Goal: Navigation & Orientation: Find specific page/section

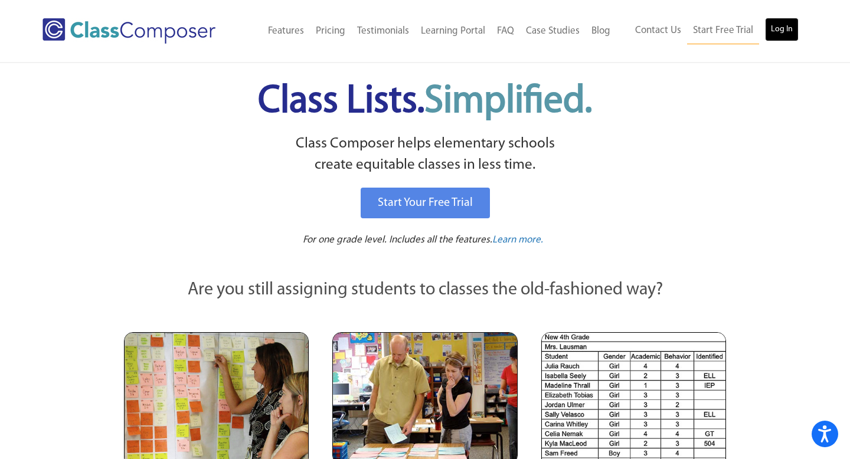
click at [786, 25] on link "Log In" at bounding box center [782, 30] width 34 height 24
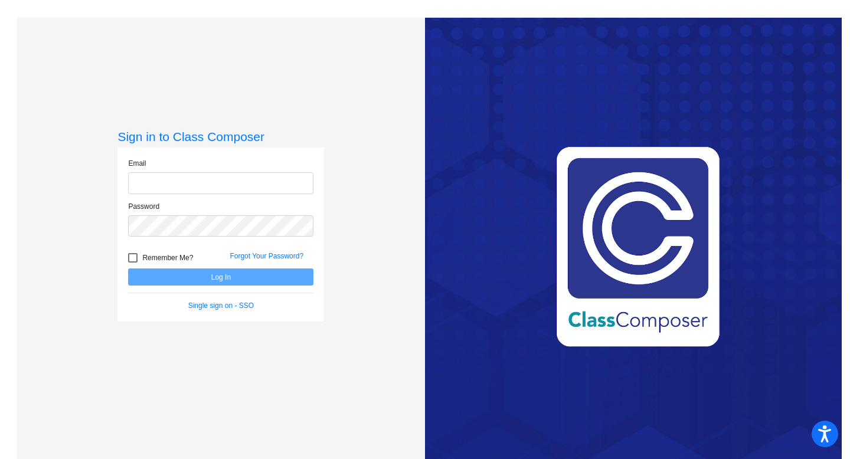
type input "mwodzinski@sd25.org"
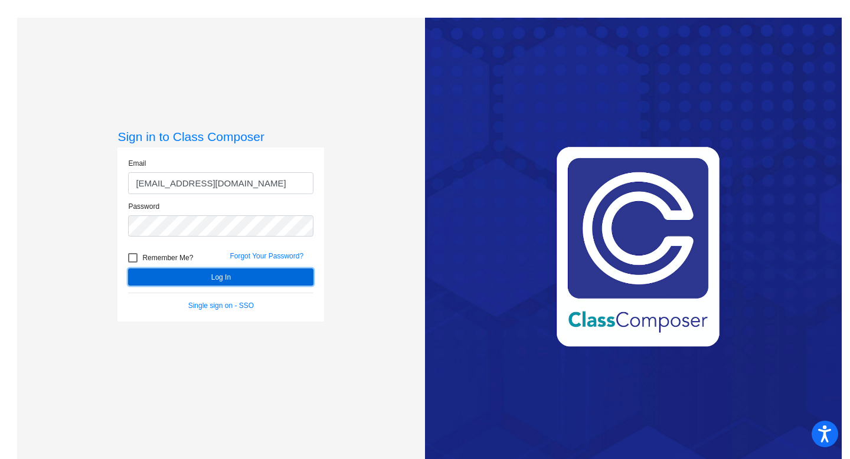
click at [194, 281] on button "Log In" at bounding box center [220, 277] width 185 height 17
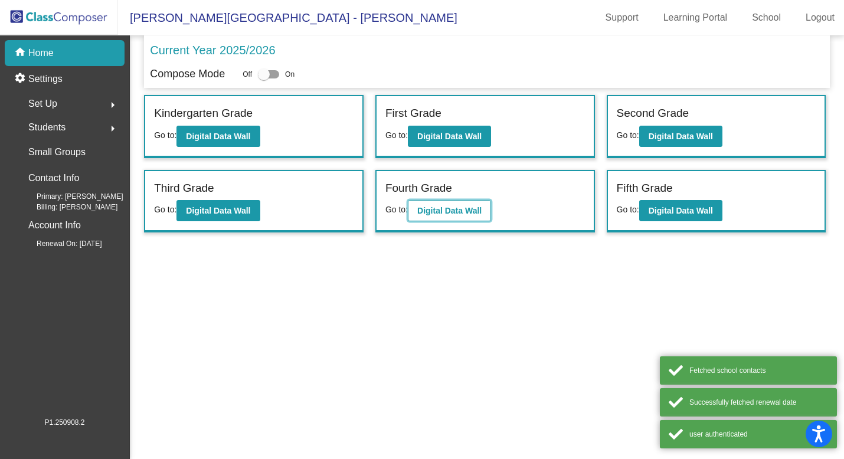
click at [469, 215] on b "Digital Data Wall" at bounding box center [450, 210] width 64 height 9
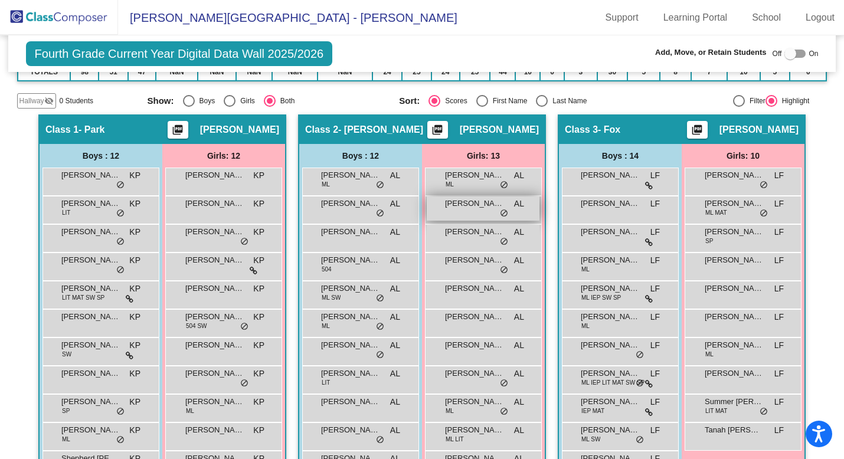
scroll to position [189, 0]
